Goal: Task Accomplishment & Management: Manage account settings

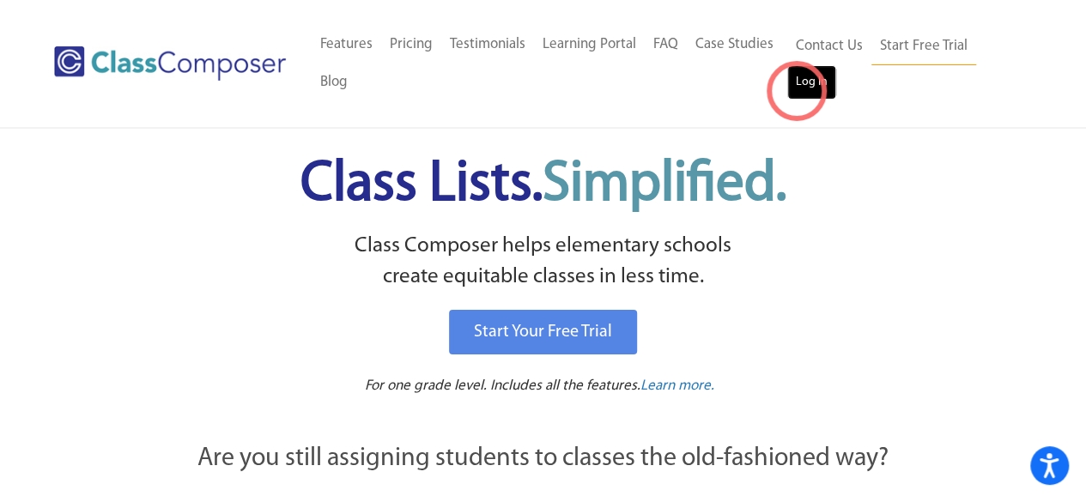
click at [796, 91] on link "Log In" at bounding box center [811, 82] width 49 height 34
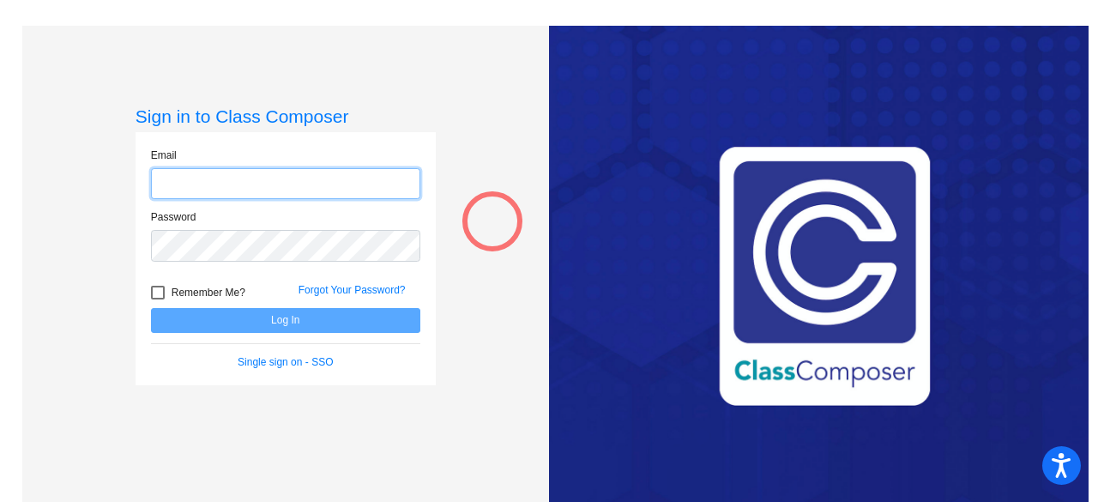
type input "[PERSON_NAME][DOMAIN_NAME][EMAIL_ADDRESS][PERSON_NAME][DOMAIN_NAME]"
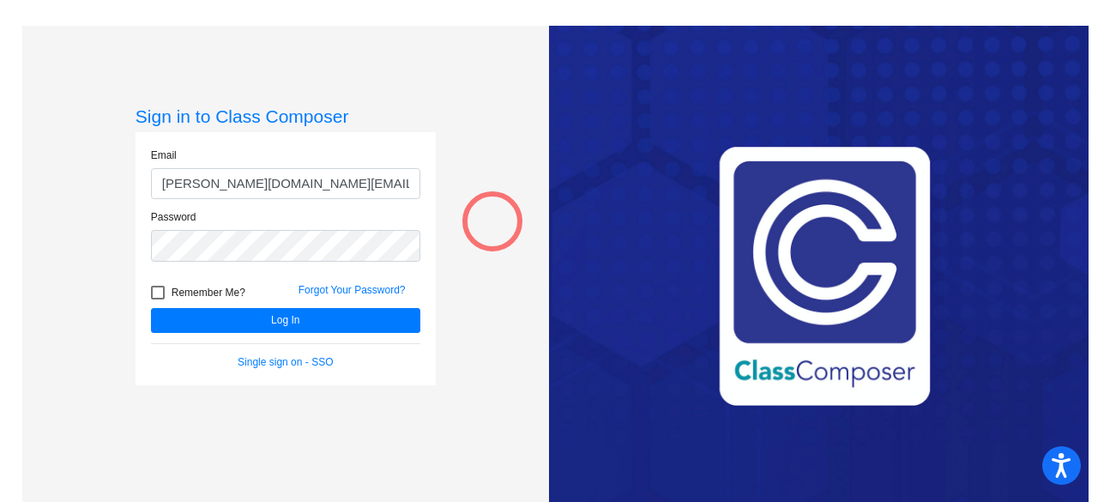
click at [493, 221] on div "Sign in to Class Composer Email [PERSON_NAME][DOMAIN_NAME][EMAIL_ADDRESS][PERSO…" at bounding box center [285, 277] width 527 height 502
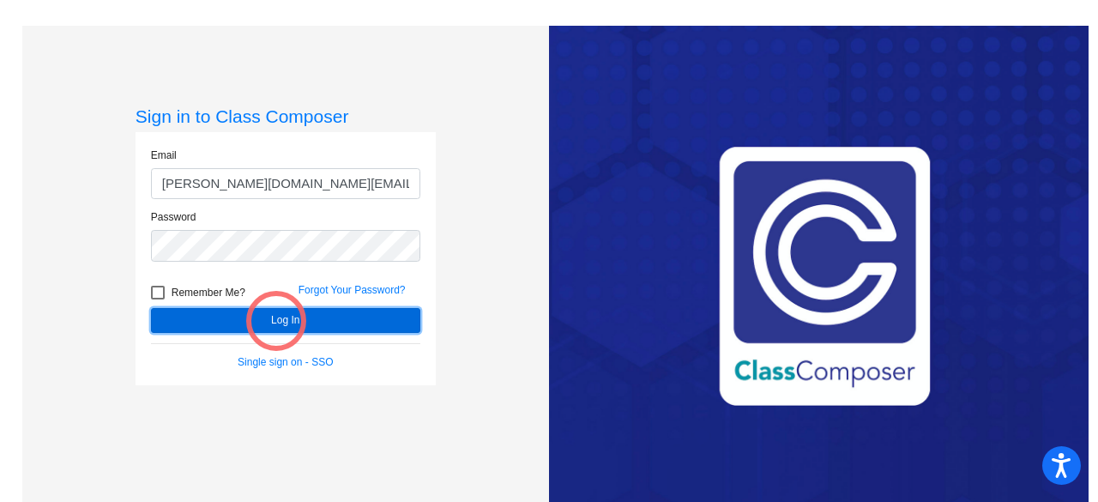
click at [276, 321] on button "Log In" at bounding box center [285, 320] width 269 height 25
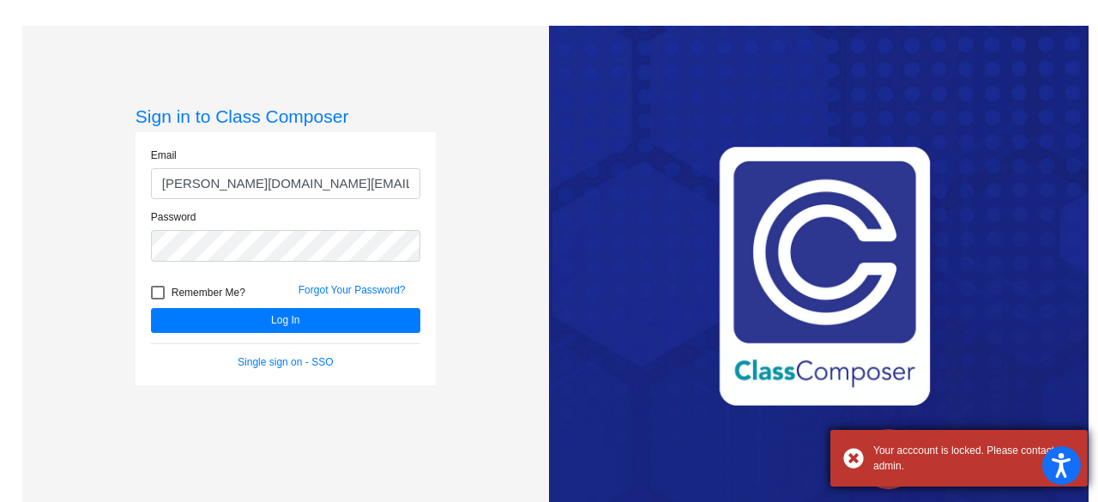
click at [889, 459] on div "Your acccount is locked. Please contact admin." at bounding box center [975, 458] width 202 height 31
